Goal: Task Accomplishment & Management: Manage account settings

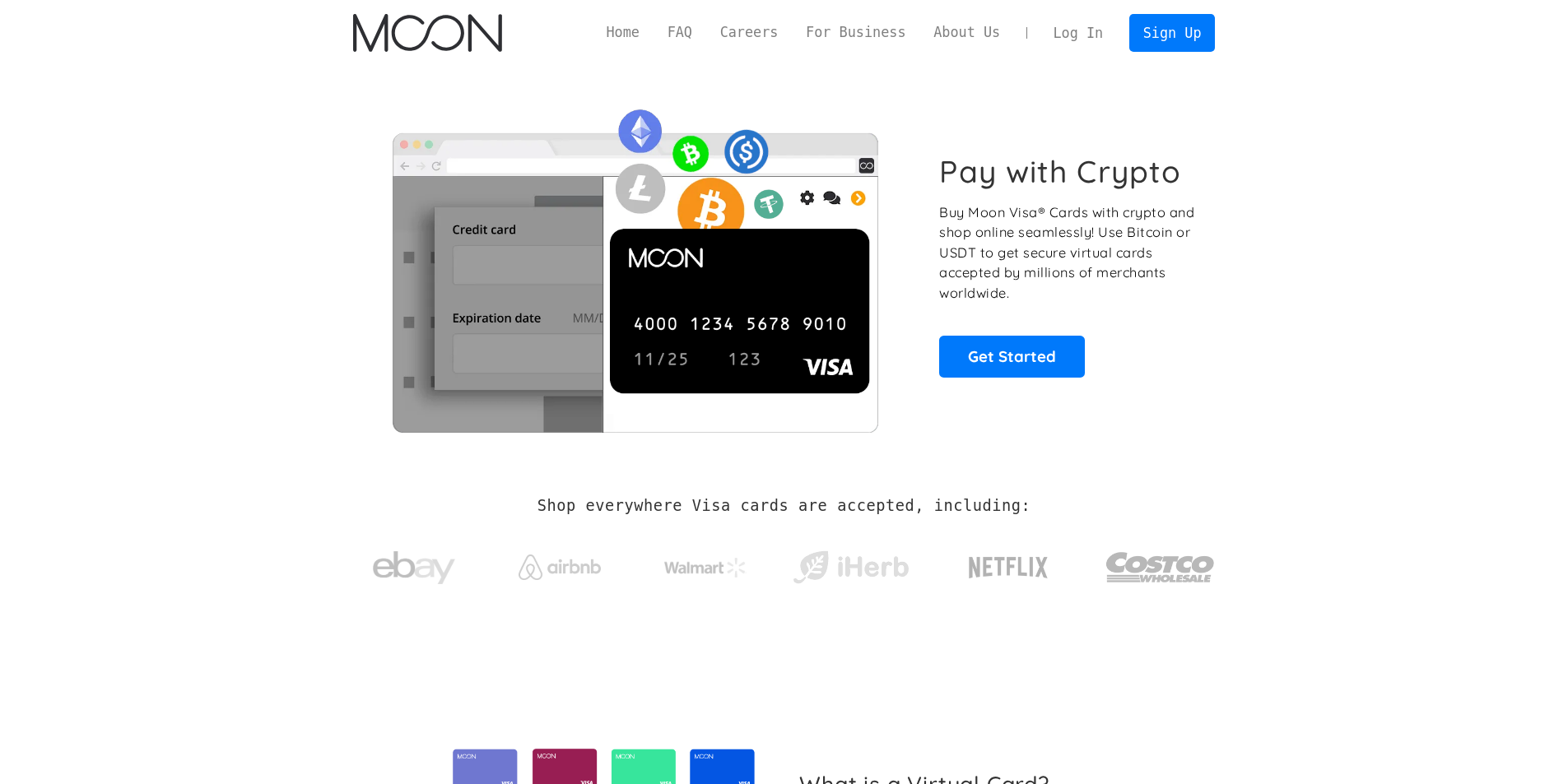
click at [1080, 37] on link "Log In" at bounding box center [1078, 33] width 78 height 37
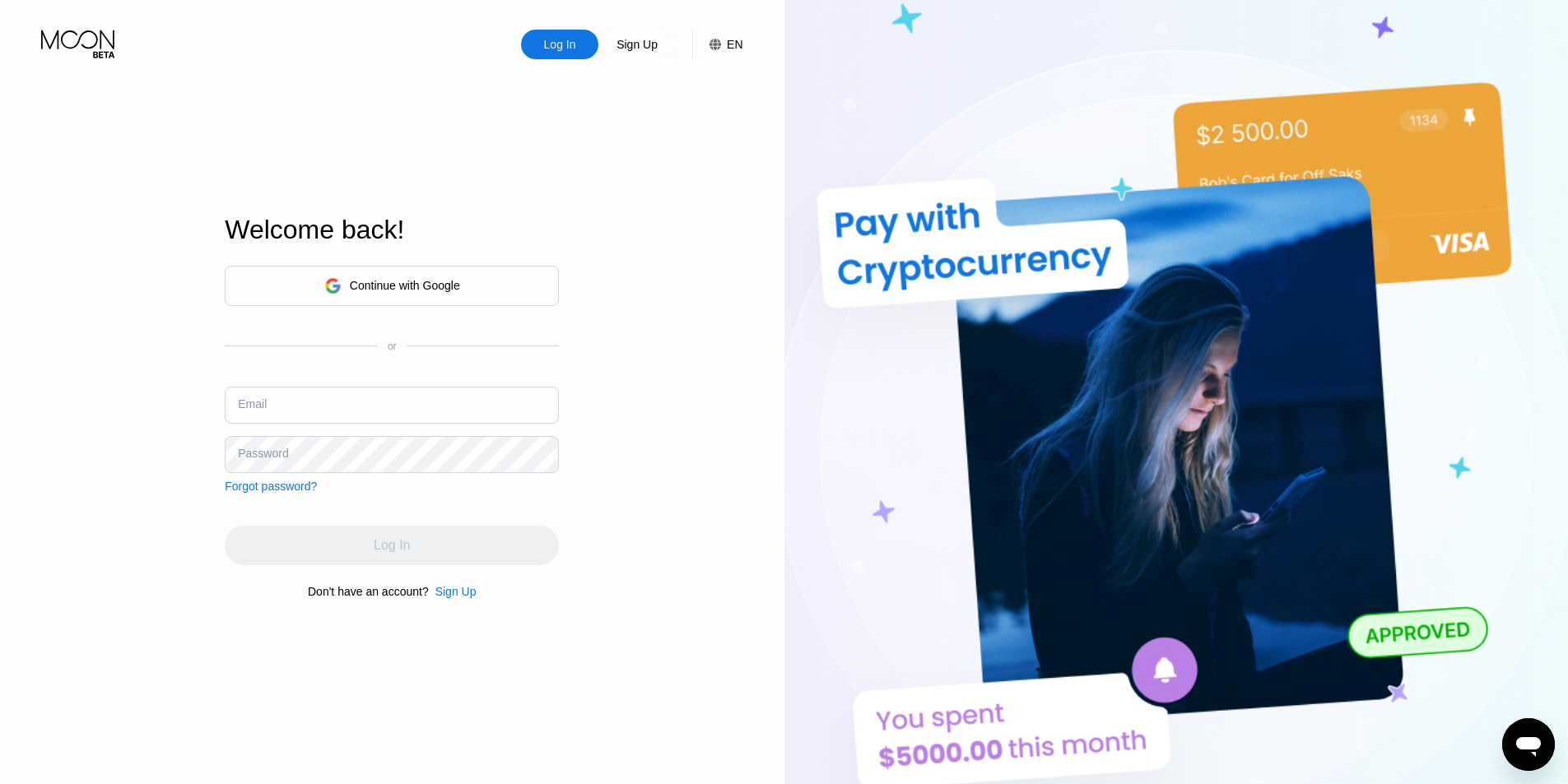
drag, startPoint x: 349, startPoint y: 375, endPoint x: 350, endPoint y: 398, distance: 23.0
click at [350, 376] on div "Continue with Google or Email Password Forgot password?" at bounding box center [392, 379] width 335 height 227
click at [353, 409] on input "text" at bounding box center [392, 406] width 335 height 37
click at [397, 302] on div "Continue with Google" at bounding box center [392, 285] width 335 height 40
click at [403, 287] on div "Continue with Google" at bounding box center [405, 285] width 111 height 13
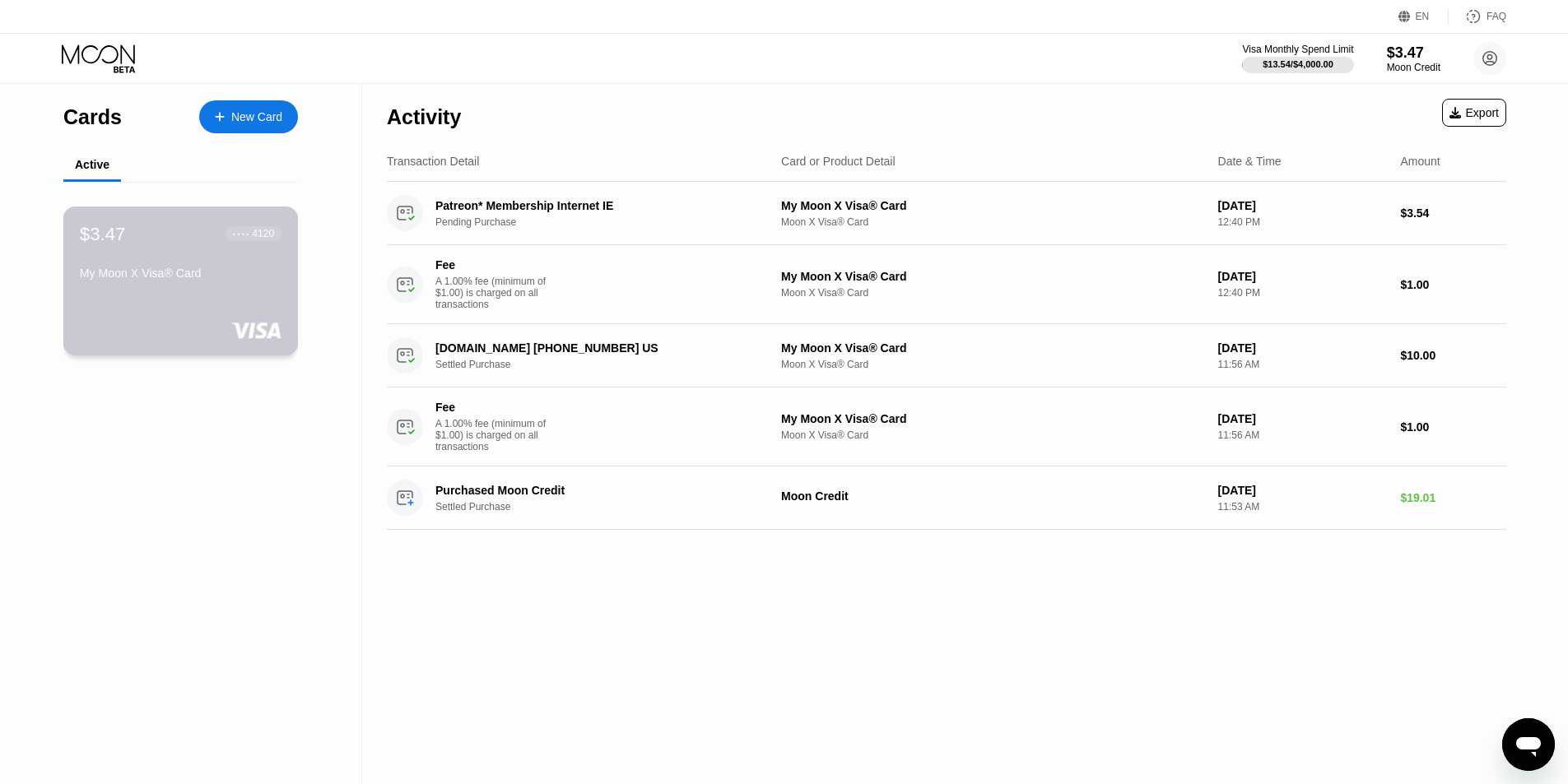
click at [213, 262] on div "$3.47 ● ● ● ● 4120 My Moon X Visa® Card" at bounding box center [180, 254] width 202 height 63
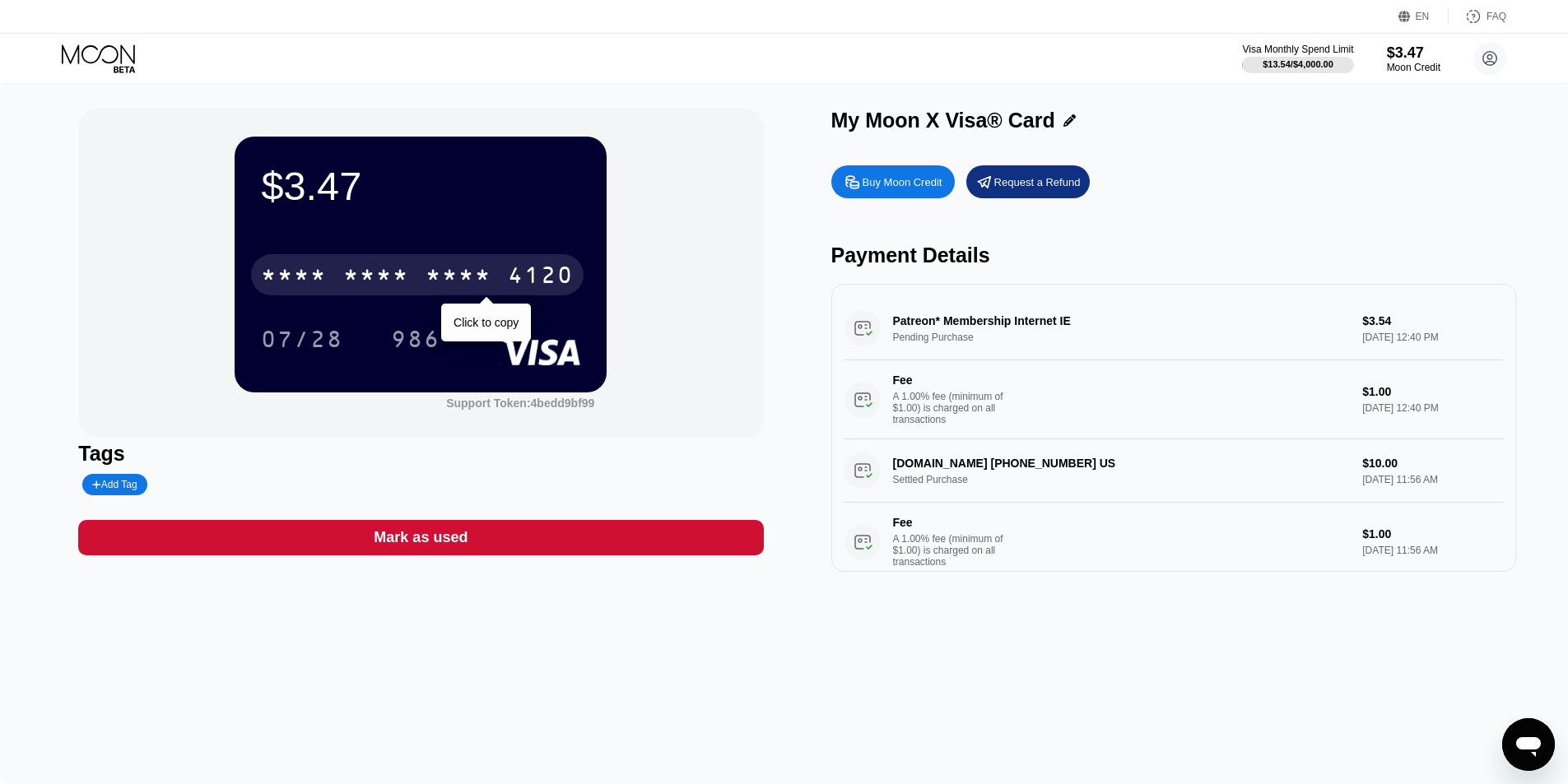
click at [359, 275] on div "* * * *" at bounding box center [377, 277] width 66 height 27
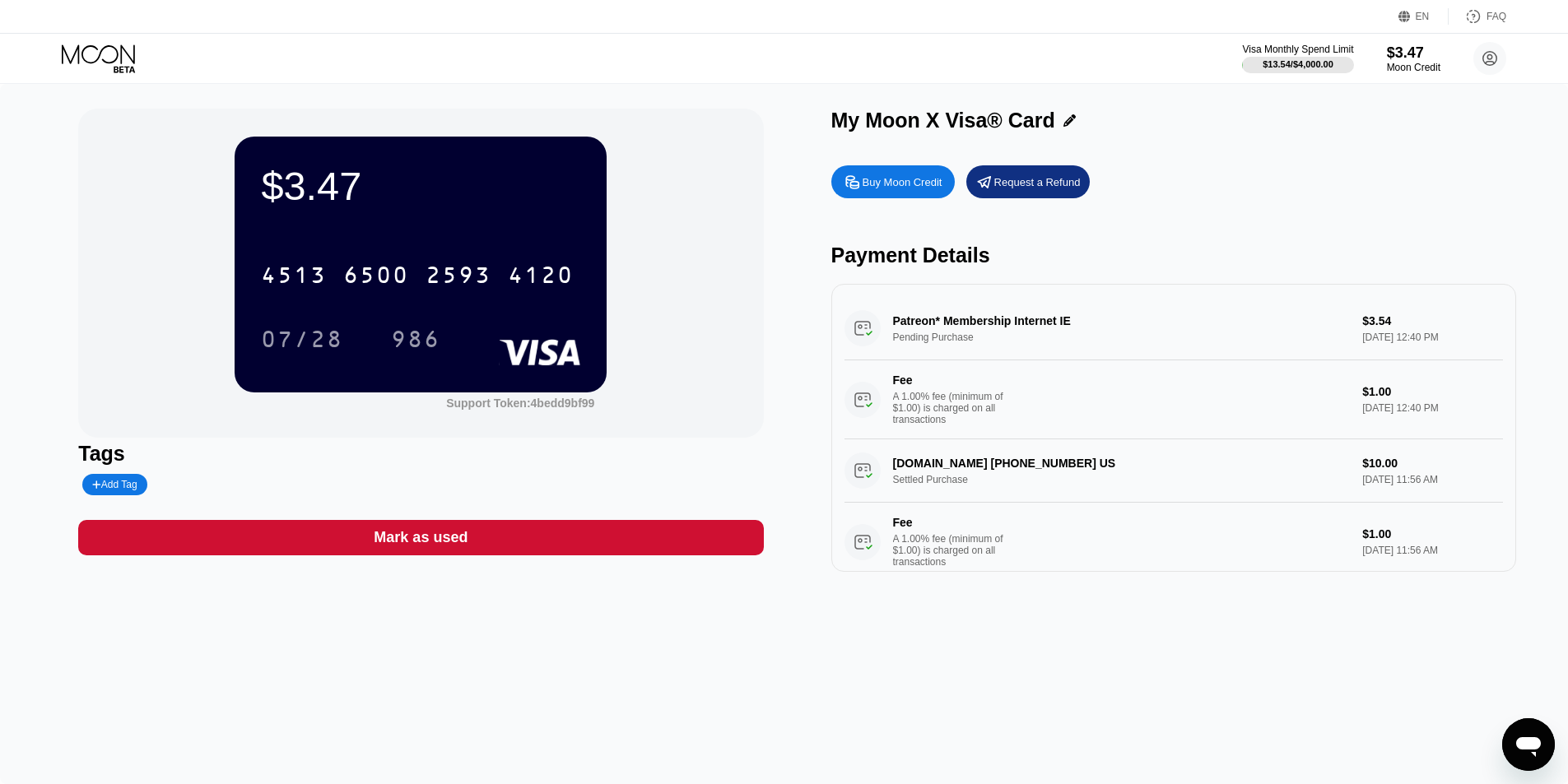
scroll to position [252, 0]
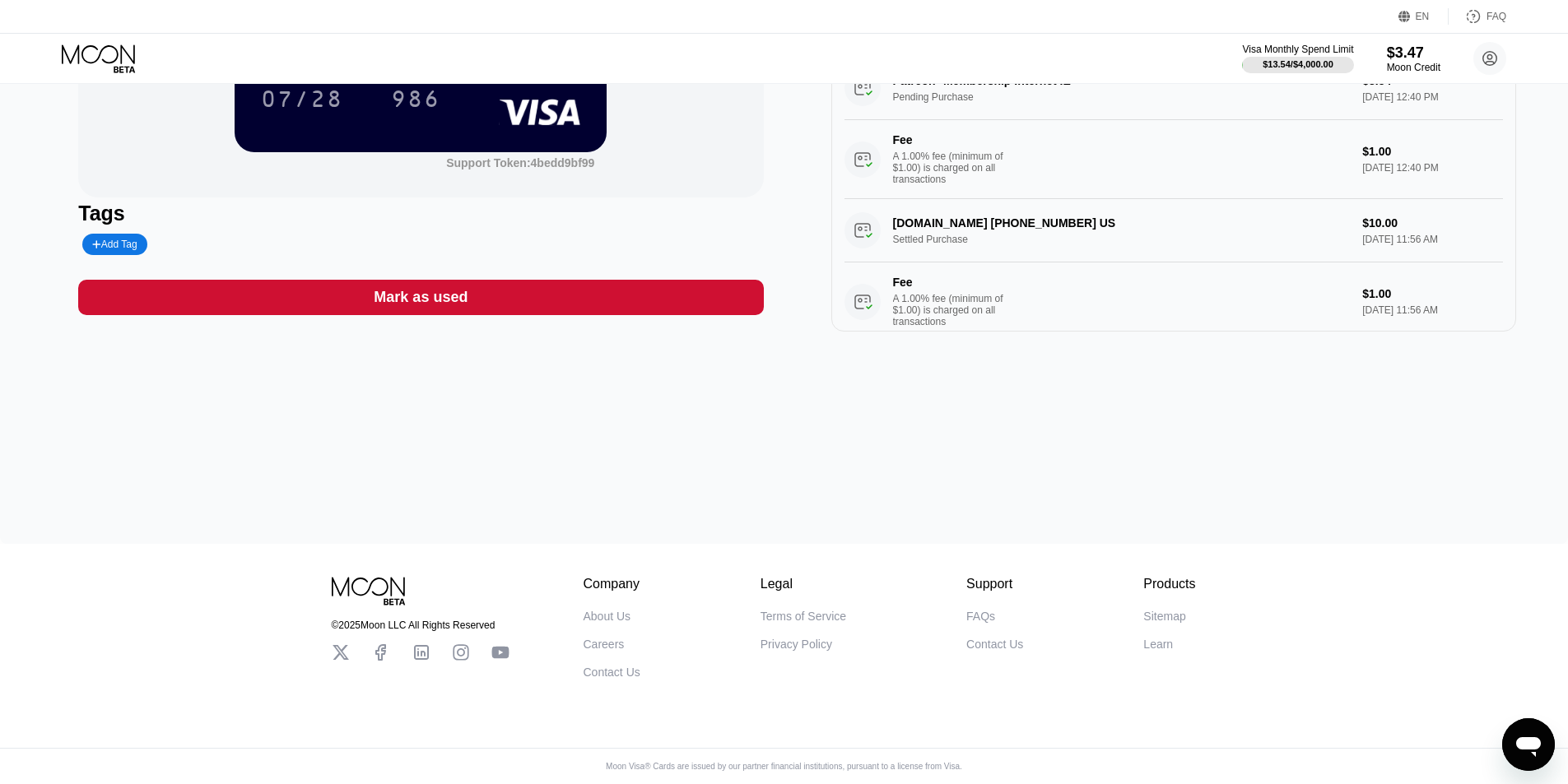
click at [485, 387] on div "$3.47 4513 6500 2593 4120 07/28 986 Support Token: 4bedd9bf99 Tags Add Tag Mark…" at bounding box center [784, 194] width 1568 height 700
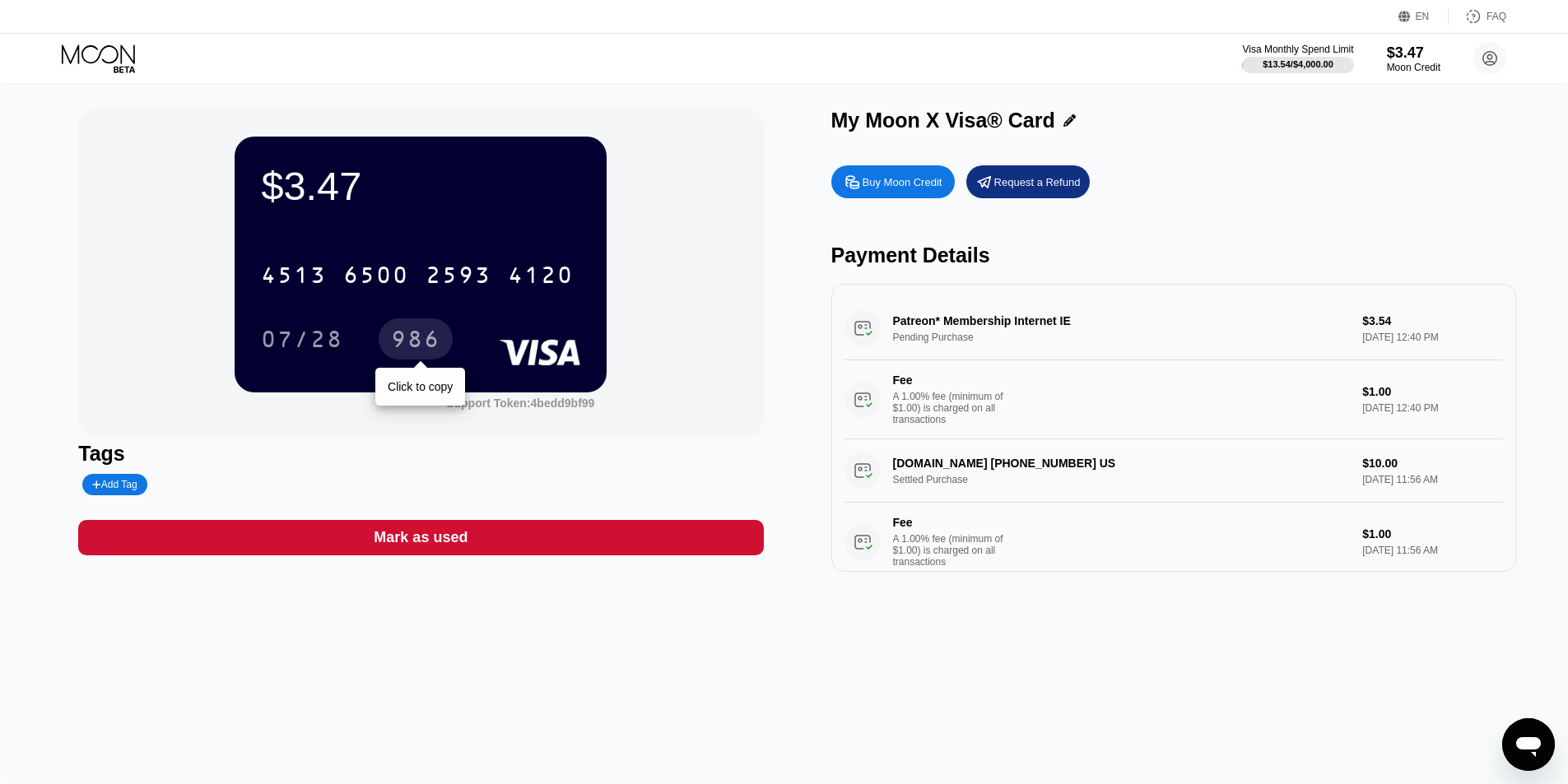
click at [431, 308] on div "4513 6500 2593 4120 07/28 986 Click to copy" at bounding box center [420, 290] width 319 height 97
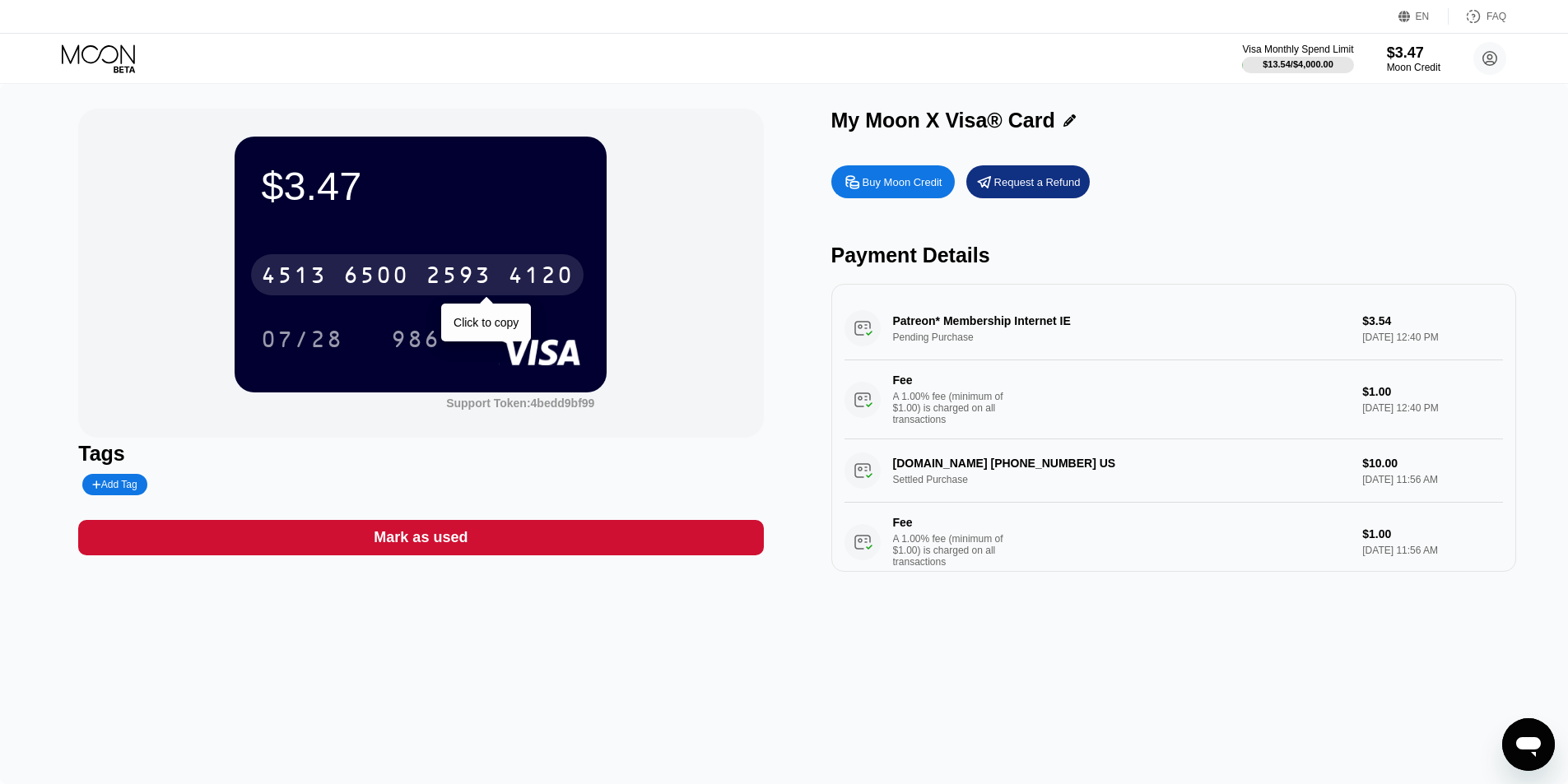
click at [429, 280] on div "2593" at bounding box center [459, 277] width 66 height 27
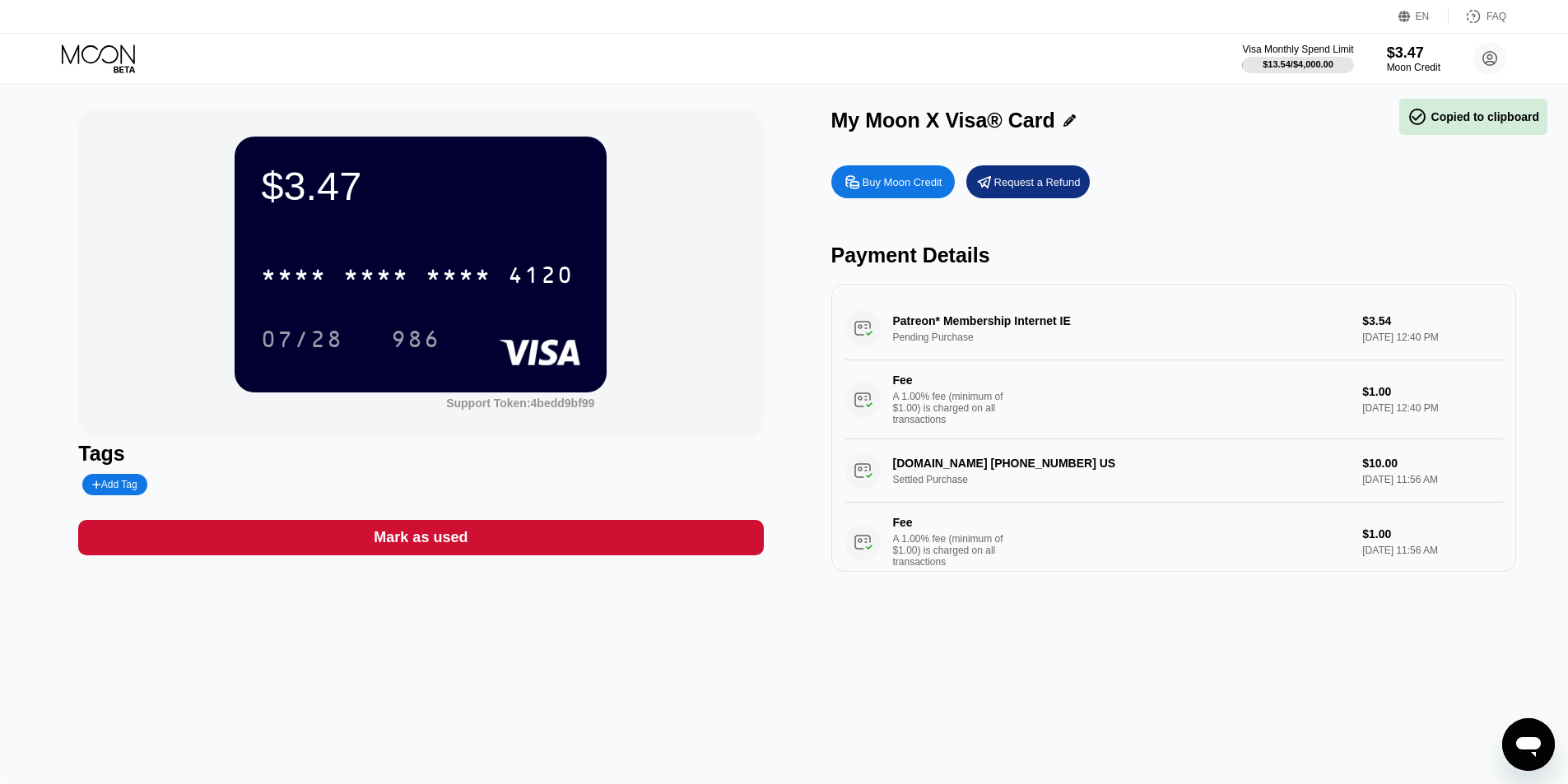
drag, startPoint x: 320, startPoint y: 338, endPoint x: 394, endPoint y: 345, distance: 74.3
click at [320, 339] on div "07/28" at bounding box center [302, 342] width 82 height 27
click at [422, 347] on div "986" at bounding box center [415, 342] width 49 height 27
